Goal: Navigation & Orientation: Find specific page/section

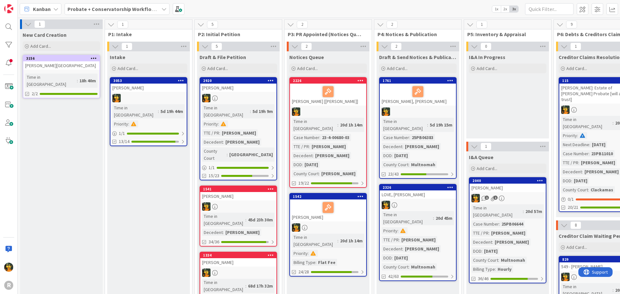
click at [119, 5] on span "Probate + Conservatorship Workflow (FL2)" at bounding box center [112, 9] width 91 height 8
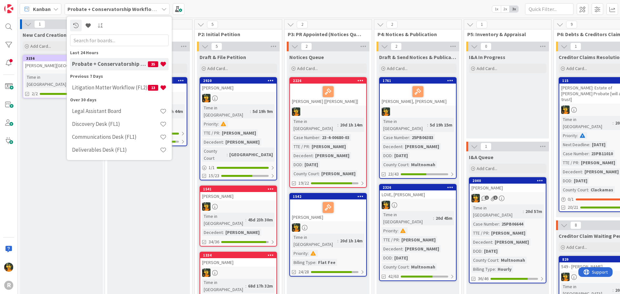
click at [256, 5] on div "Kanban Probate + Conservatorship Workflow (FL2) Last 24 Hours Probate + Conserv…" at bounding box center [319, 9] width 602 height 18
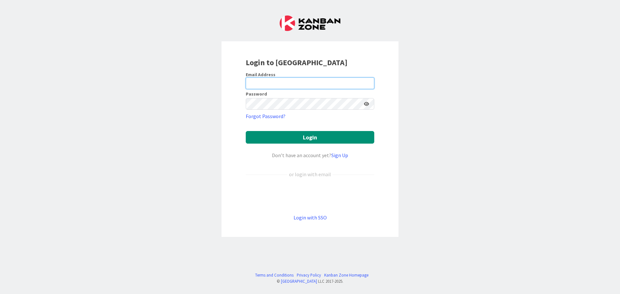
type input "mrobb@reutercorbett.com"
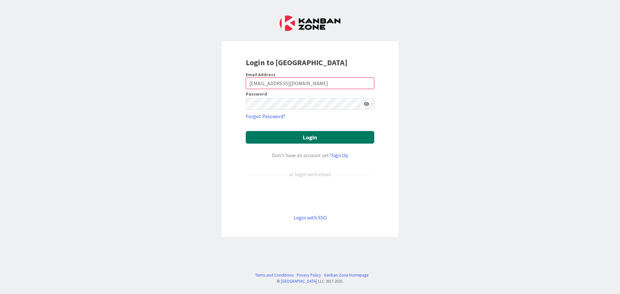
click at [295, 133] on button "Login" at bounding box center [310, 137] width 128 height 13
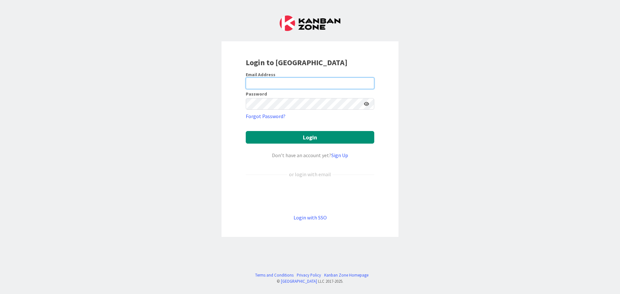
type input "[EMAIL_ADDRESS][DOMAIN_NAME]"
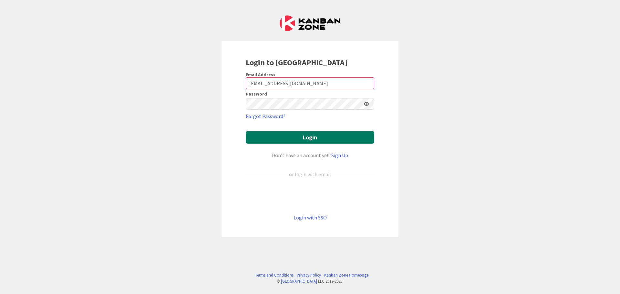
click at [297, 137] on button "Login" at bounding box center [310, 137] width 128 height 13
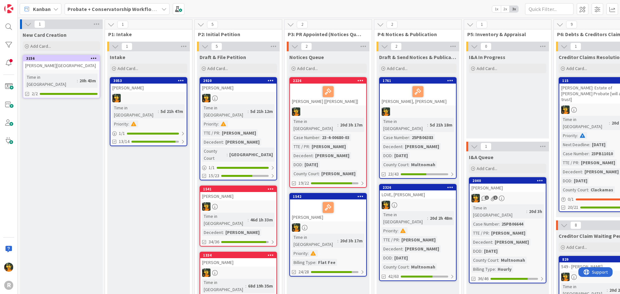
click at [36, 3] on div "Kanban" at bounding box center [41, 9] width 42 height 12
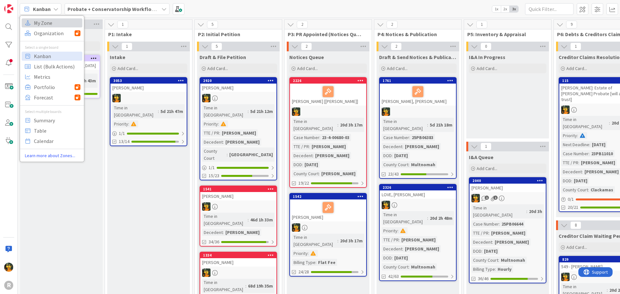
click at [46, 26] on span "My Zone" at bounding box center [57, 23] width 46 height 10
